Goal: Find specific page/section: Find specific page/section

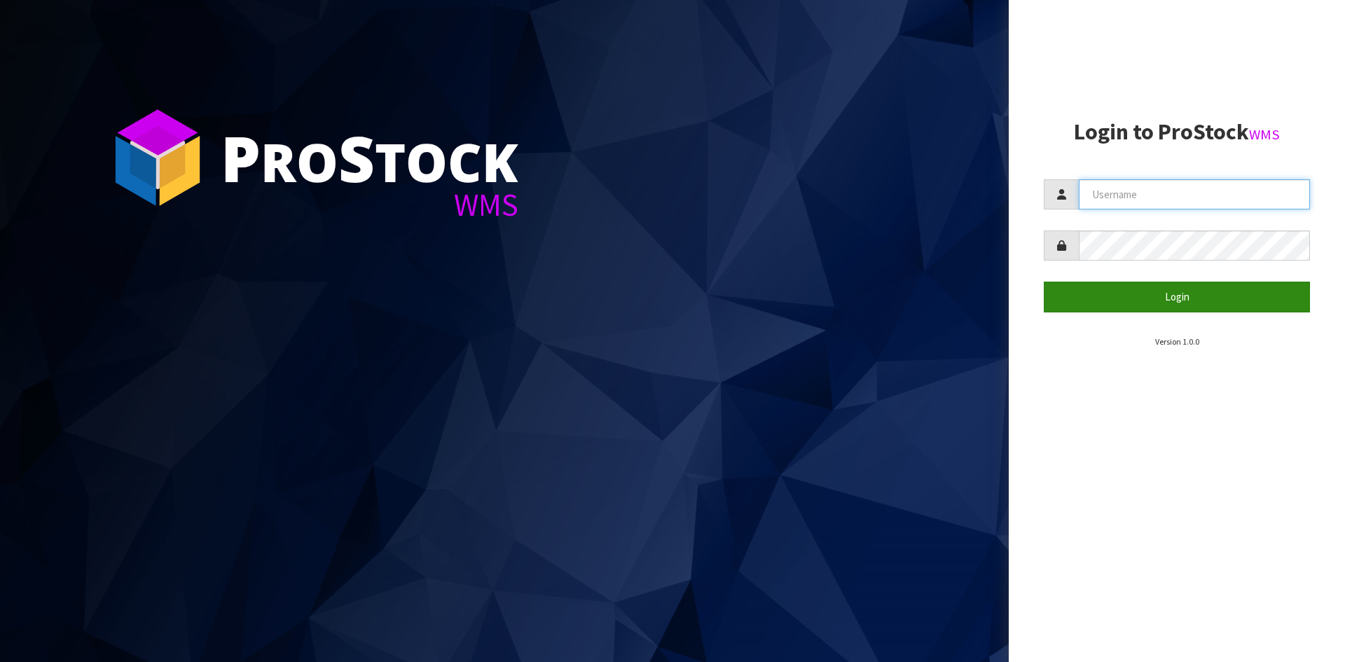
type input "YOURREFORMER"
click at [530, 226] on button "Login" at bounding box center [1177, 297] width 266 height 30
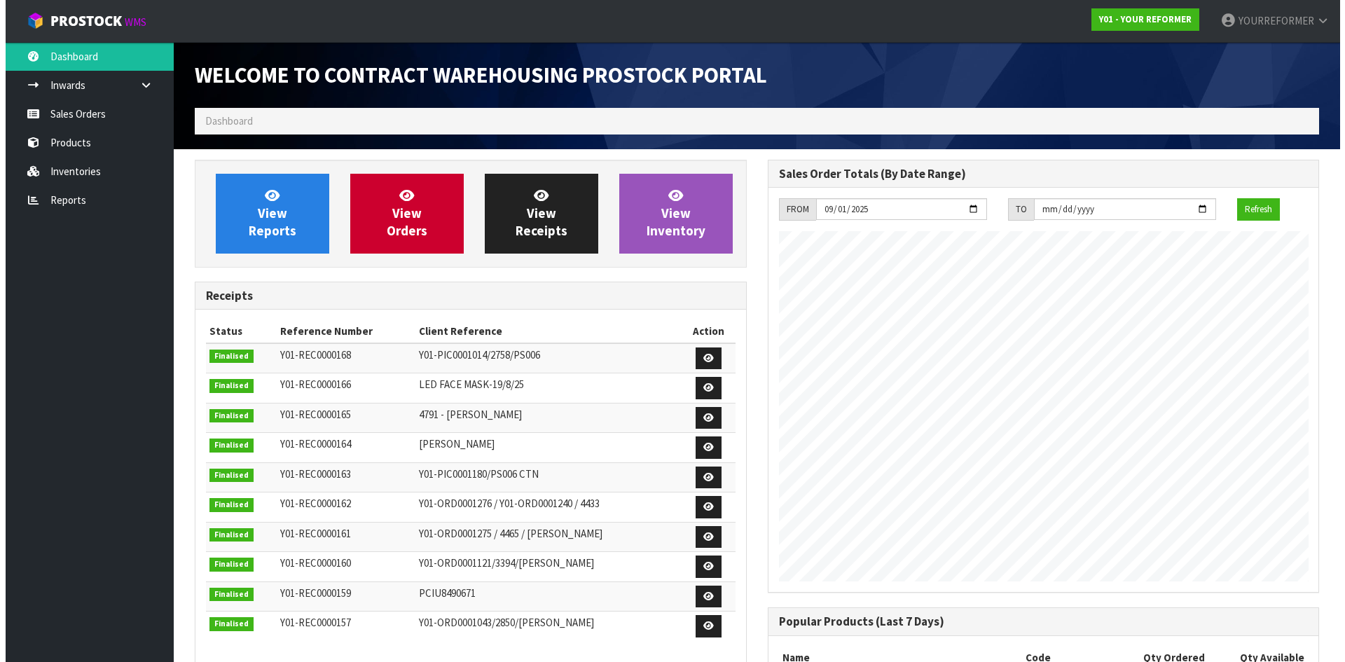
scroll to position [777, 572]
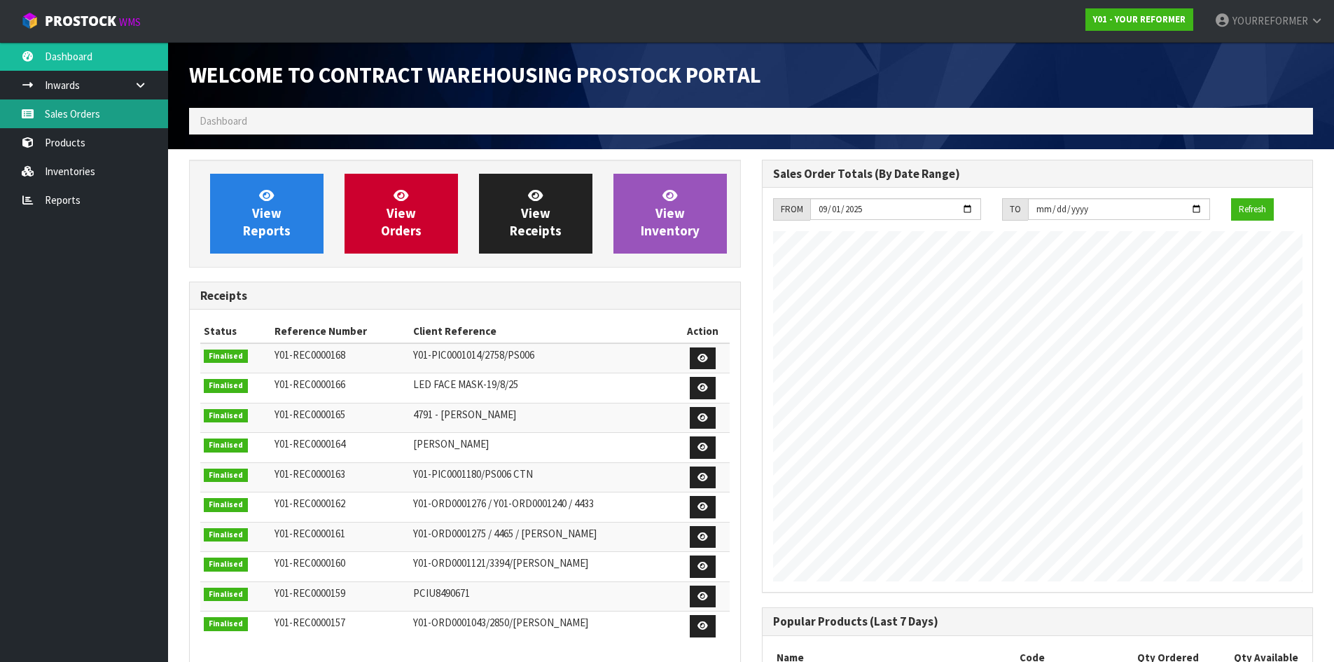
click at [92, 118] on link "Sales Orders" at bounding box center [84, 113] width 168 height 29
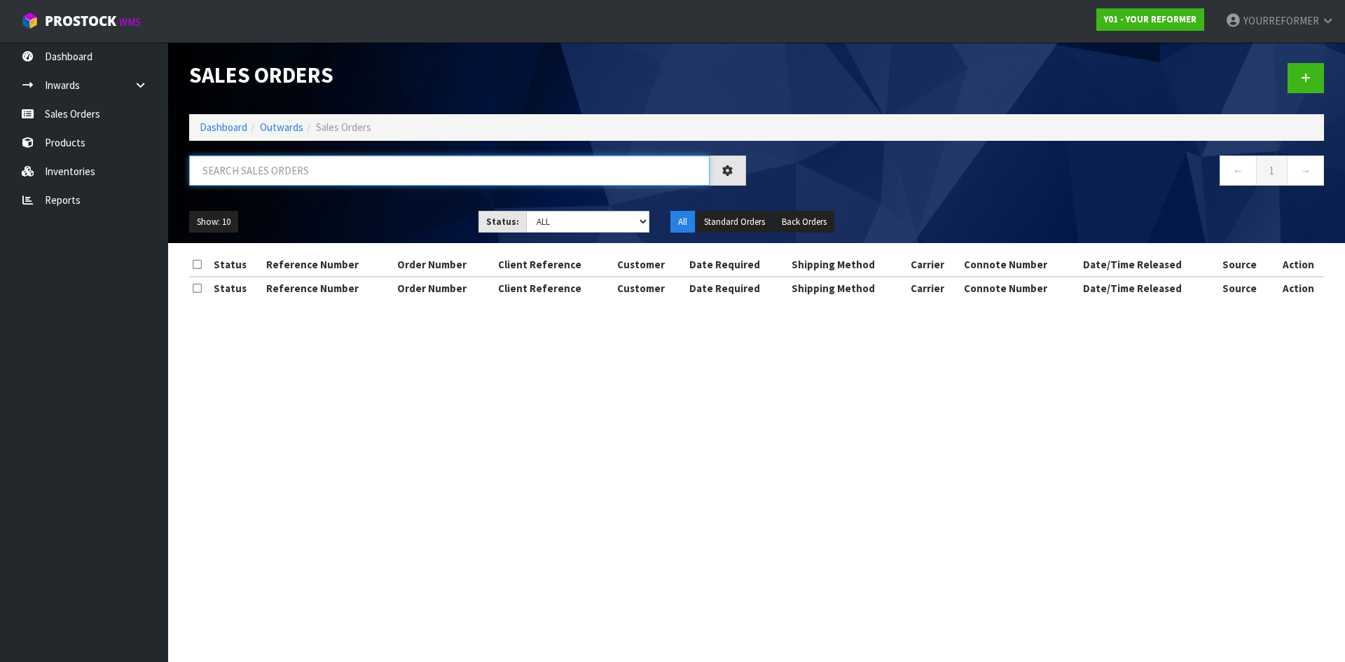
click at [244, 170] on input "text" at bounding box center [449, 170] width 520 height 30
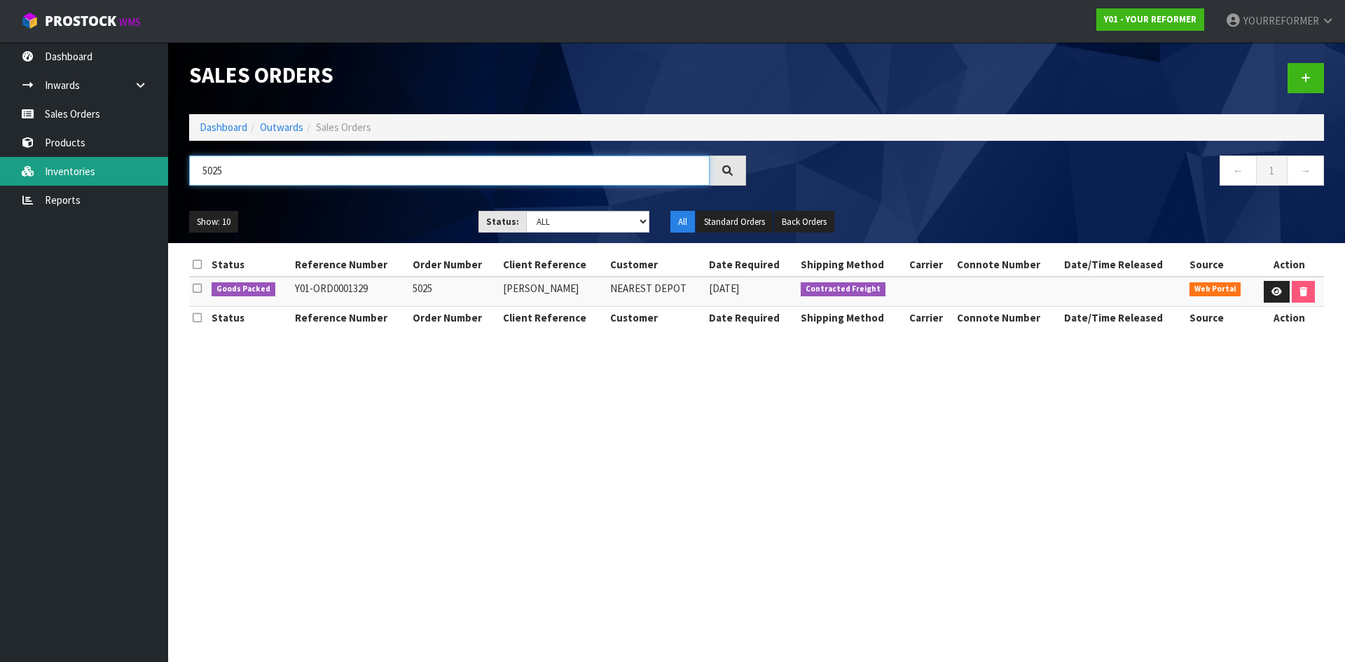
drag, startPoint x: 238, startPoint y: 167, endPoint x: 51, endPoint y: 167, distance: 187.0
click at [53, 167] on body "Toggle navigation ProStock WMS Y01 - YOUR REFORMER YOURREFORMER Logout Dashboar…" at bounding box center [672, 331] width 1345 height 662
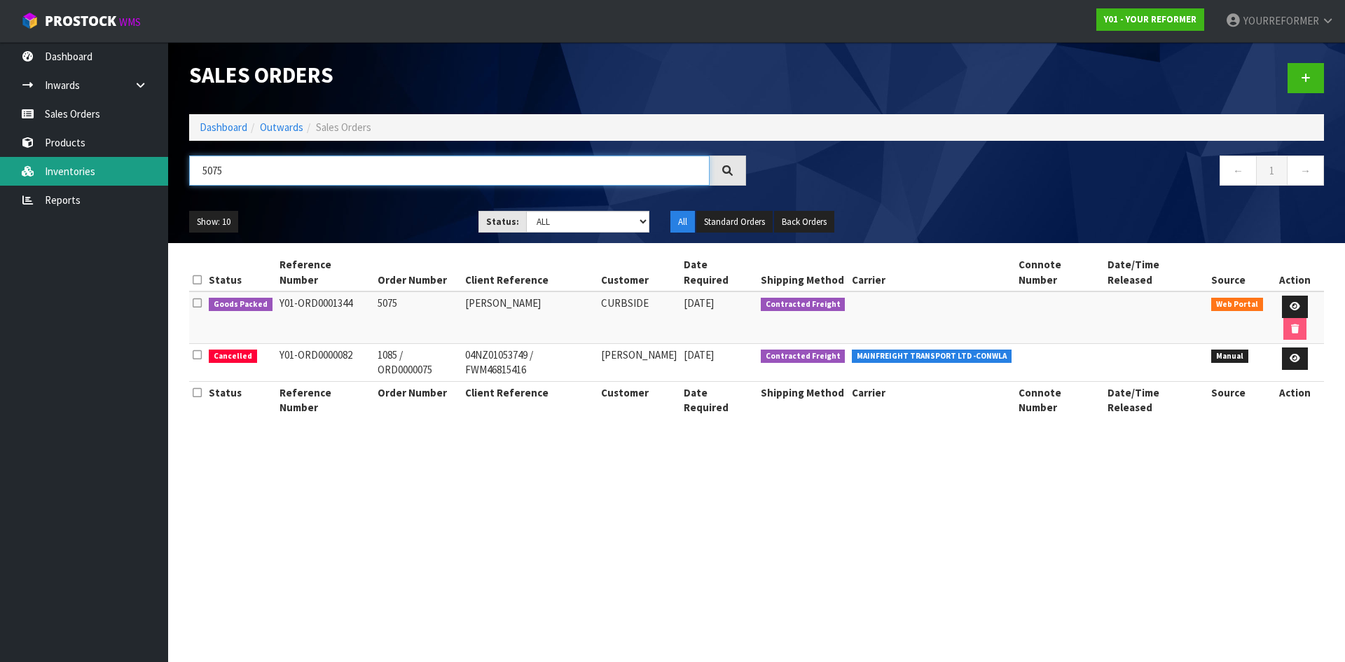
drag, startPoint x: 253, startPoint y: 184, endPoint x: 97, endPoint y: 167, distance: 156.3
click at [102, 168] on body "Toggle navigation ProStock WMS Y01 - YOUR REFORMER YOURREFORMER Logout Dashboar…" at bounding box center [672, 331] width 1345 height 662
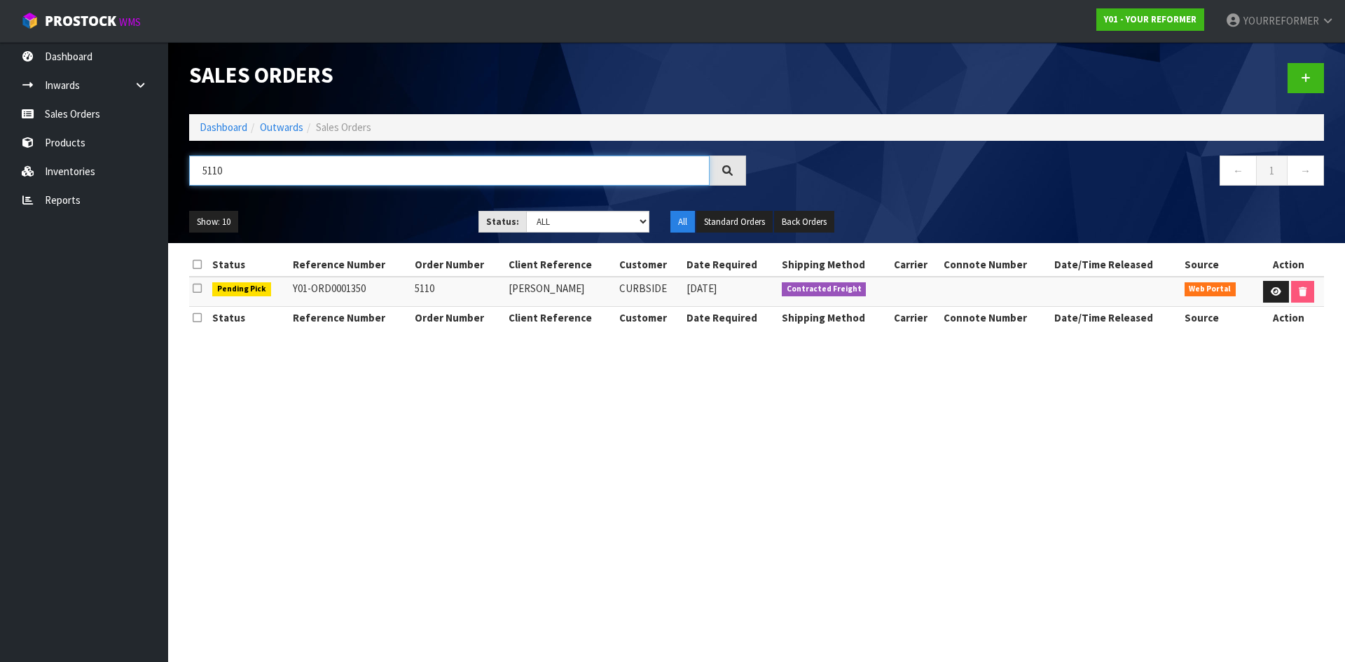
type input "5110"
